Goal: Task Accomplishment & Management: Manage account settings

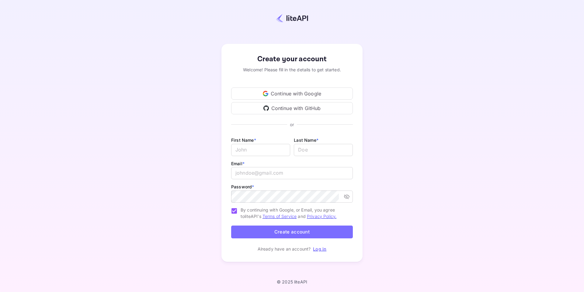
click at [321, 249] on link "Log in" at bounding box center [319, 248] width 13 height 5
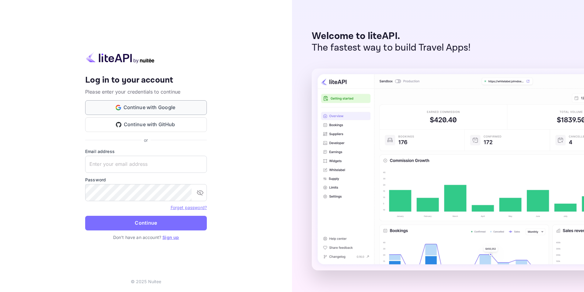
click at [153, 109] on button "Continue with Google" at bounding box center [146, 107] width 122 height 15
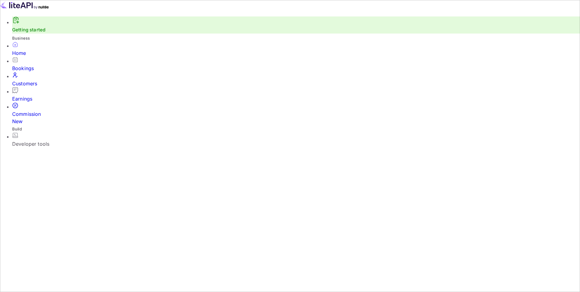
scroll to position [14, 0]
